Goal: Information Seeking & Learning: Check status

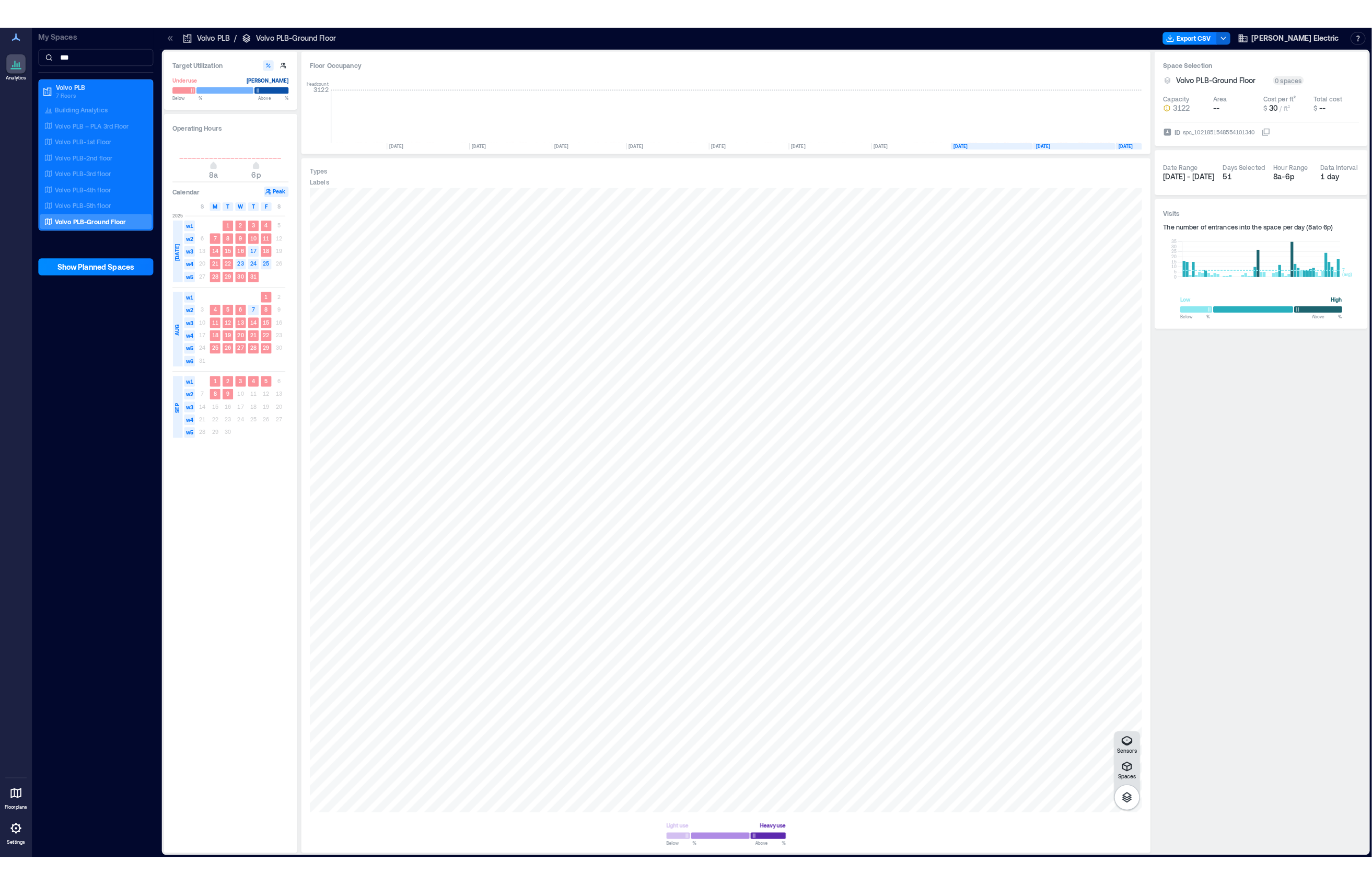
scroll to position [0, 2391]
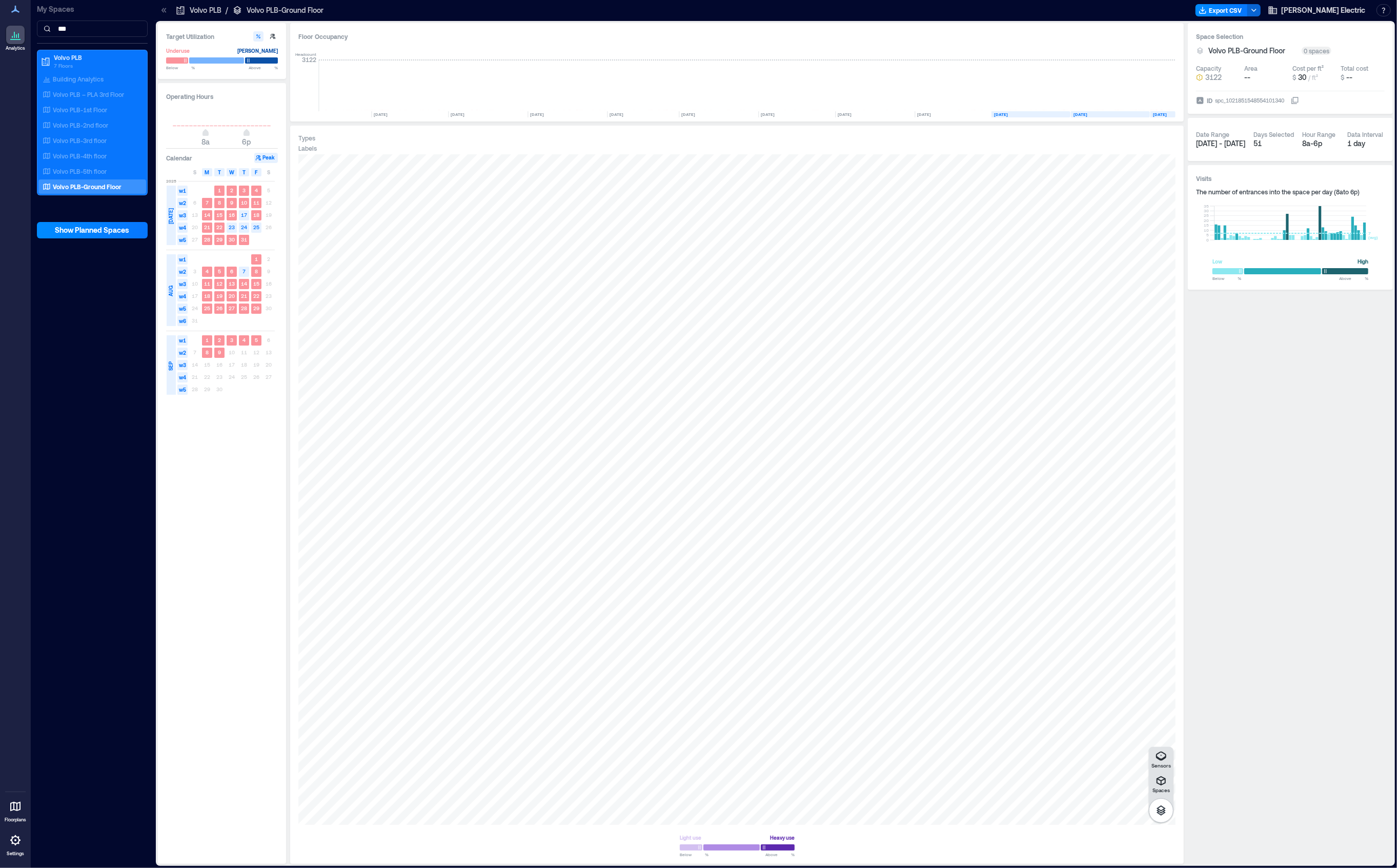
click at [1205, 405] on div "Space Selection Volvo PLB-Ground Floor 0 spaces Capacity 3122 Area -- Cost per …" at bounding box center [1290, 444] width 205 height 841
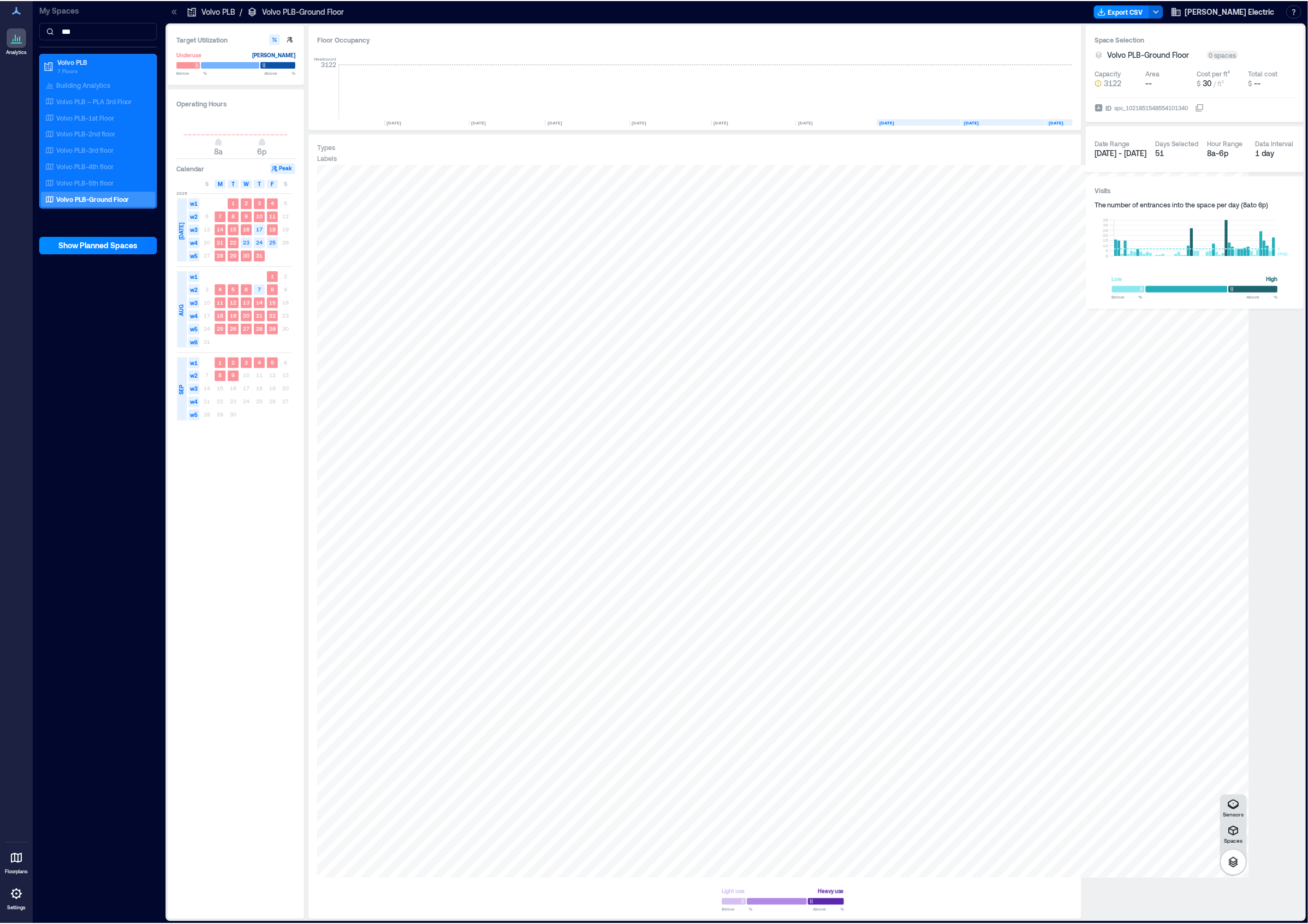
scroll to position [0, 2678]
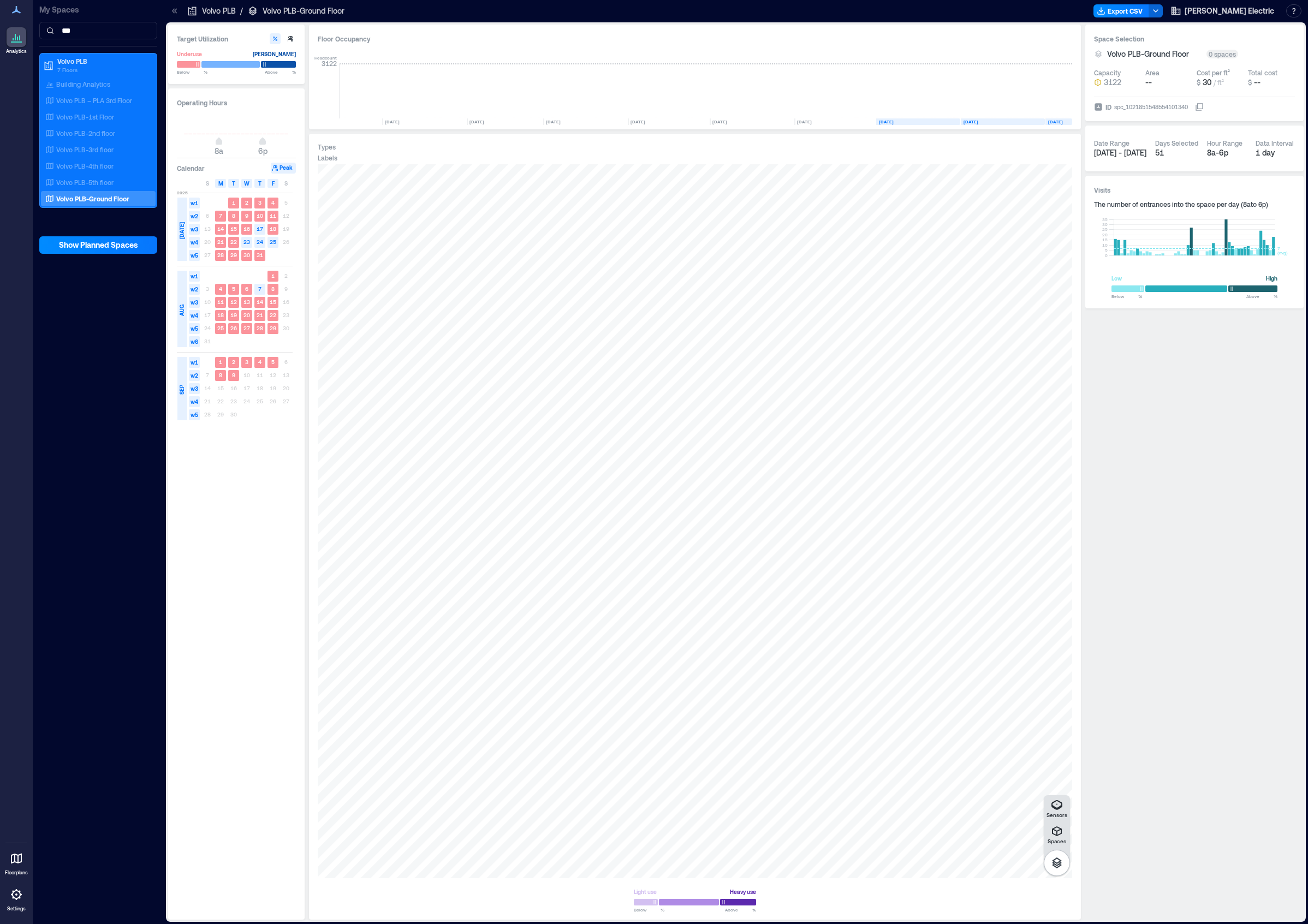
click at [1213, 578] on div "Space Selection Volvo PLB-Ground Floor 0 spaces Capacity 3122 Area -- Cost per …" at bounding box center [1195, 472] width 218 height 895
click at [1173, 624] on div "Space Selection Volvo PLB-Ground Floor 0 spaces Capacity 3122 Area -- Cost per …" at bounding box center [1195, 472] width 218 height 895
